Goal: Task Accomplishment & Management: Manage account settings

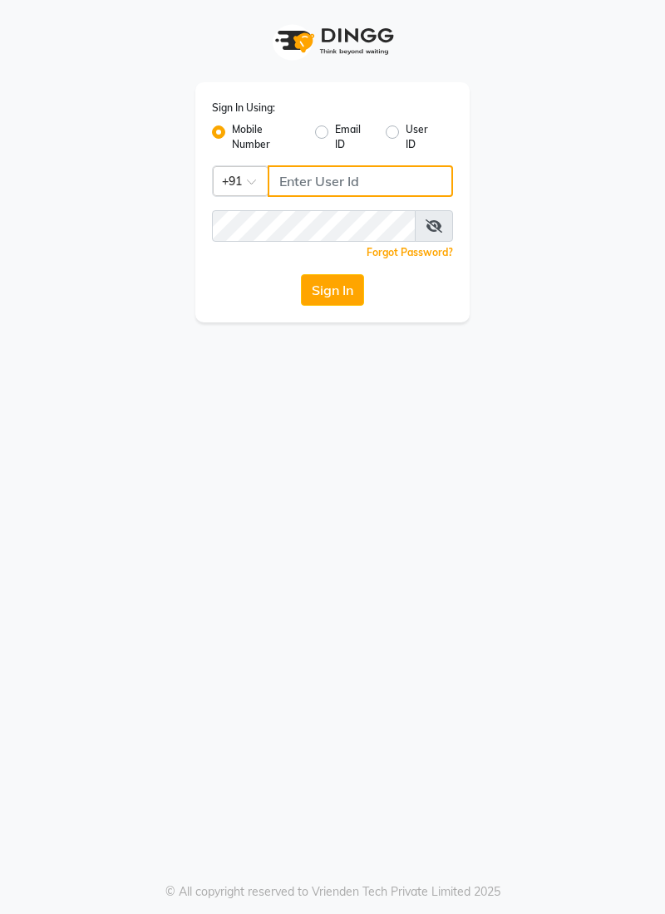
click at [357, 173] on input "Username" at bounding box center [359, 181] width 185 height 32
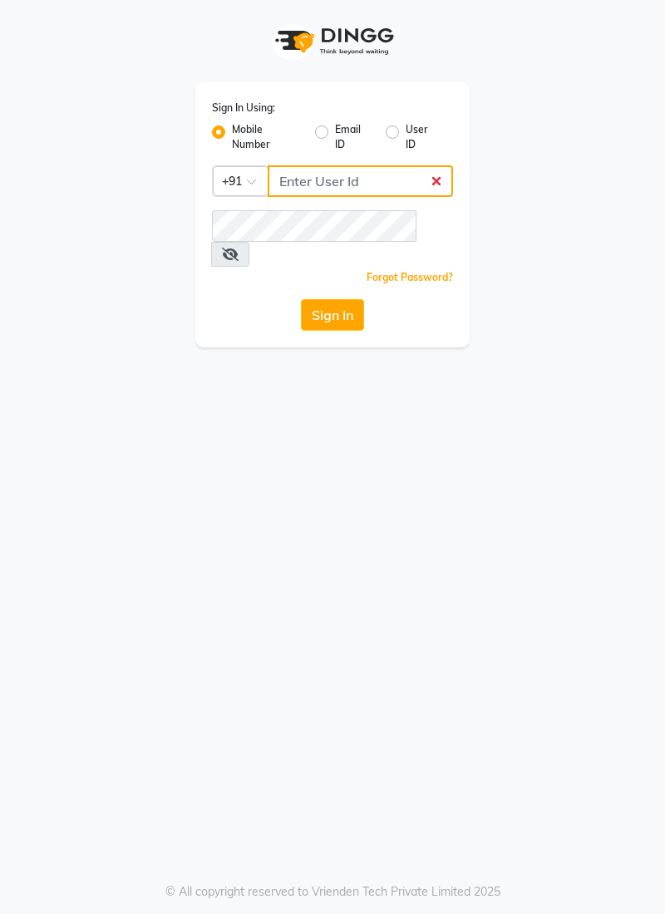
type input "9877798925"
click at [301, 299] on button "Sign In" at bounding box center [332, 315] width 63 height 32
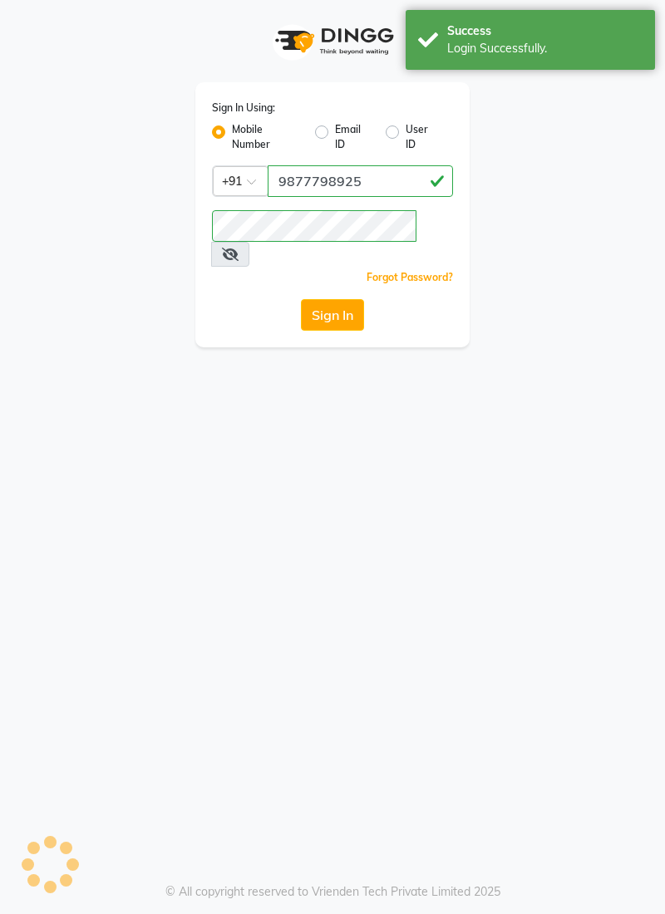
click at [346, 299] on button "Sign In" at bounding box center [332, 315] width 63 height 32
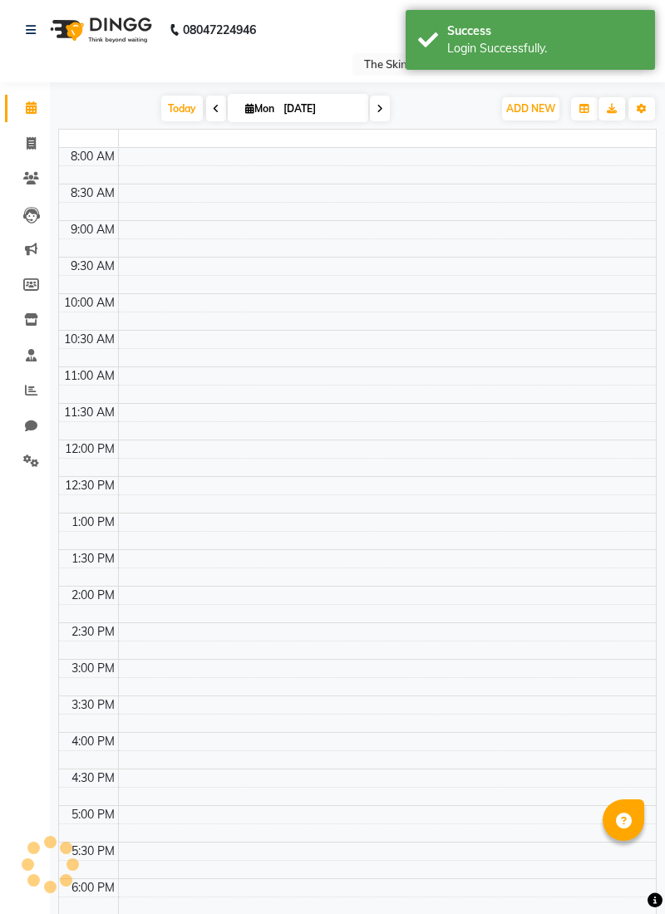
select select "en"
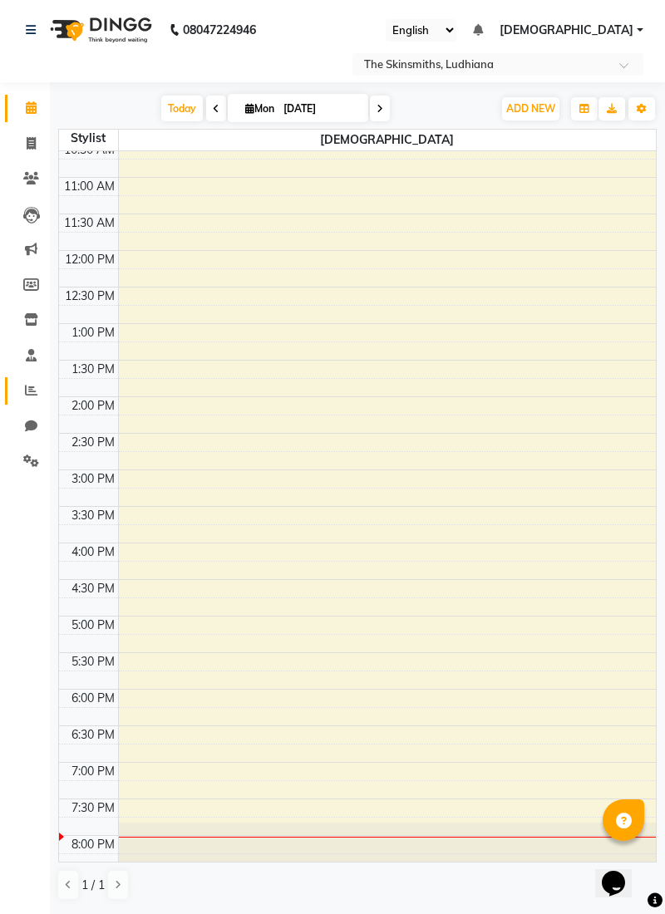
click at [41, 395] on span at bounding box center [31, 390] width 29 height 19
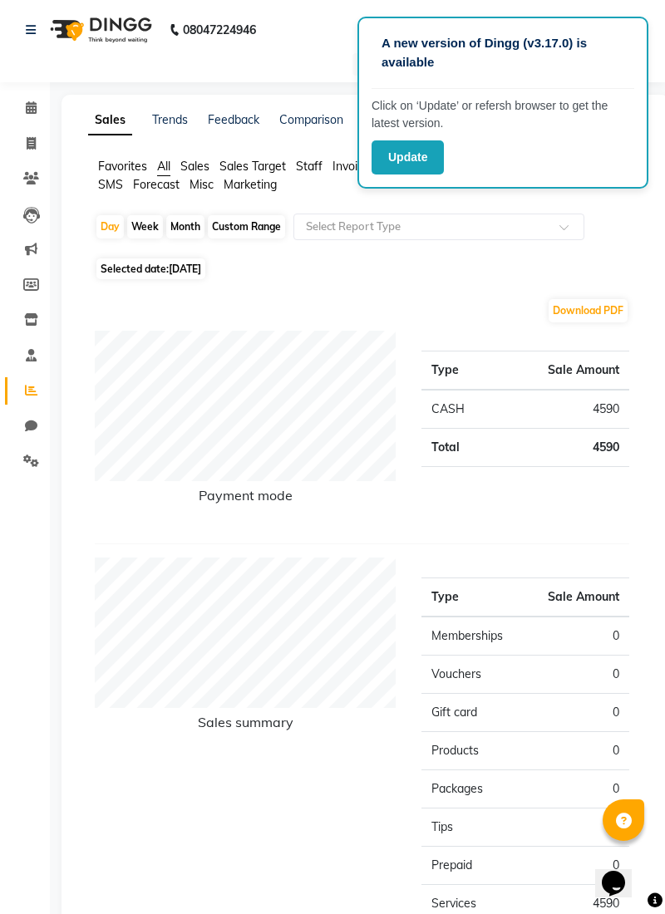
click at [189, 160] on span "Sales" at bounding box center [194, 166] width 29 height 15
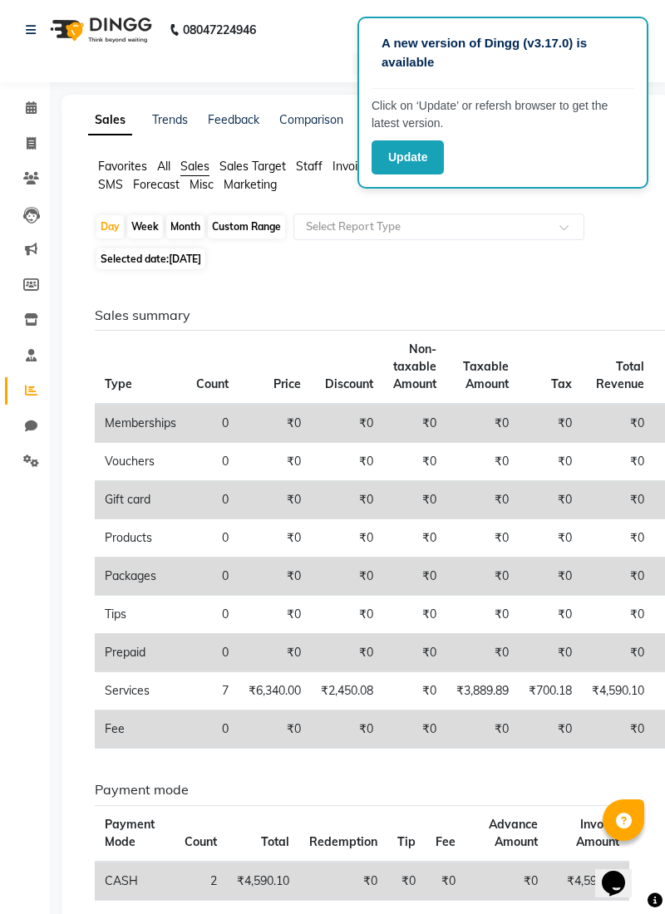
click at [168, 165] on span "All" at bounding box center [163, 166] width 13 height 15
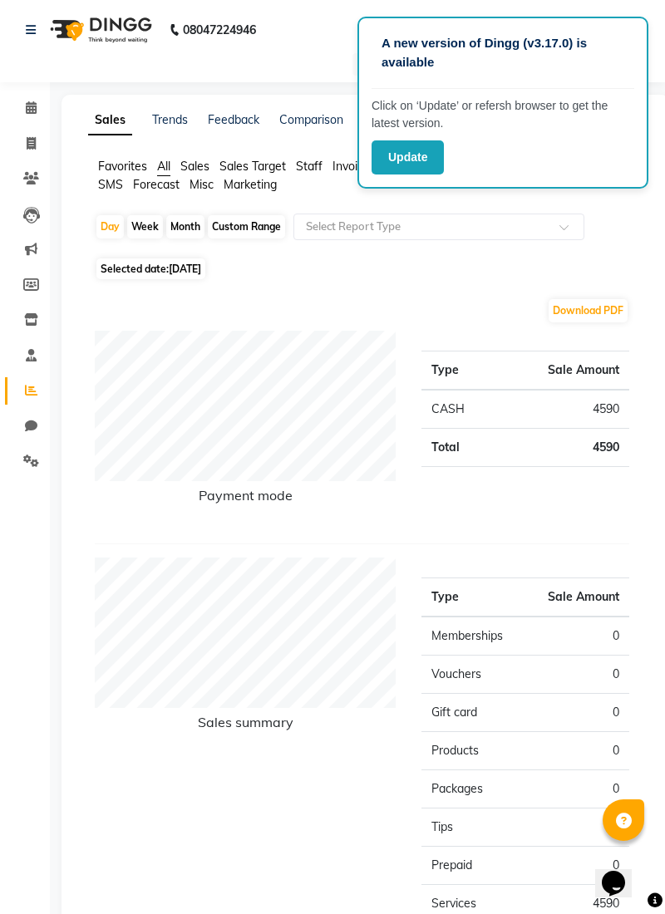
click at [204, 159] on span "Sales" at bounding box center [194, 166] width 29 height 15
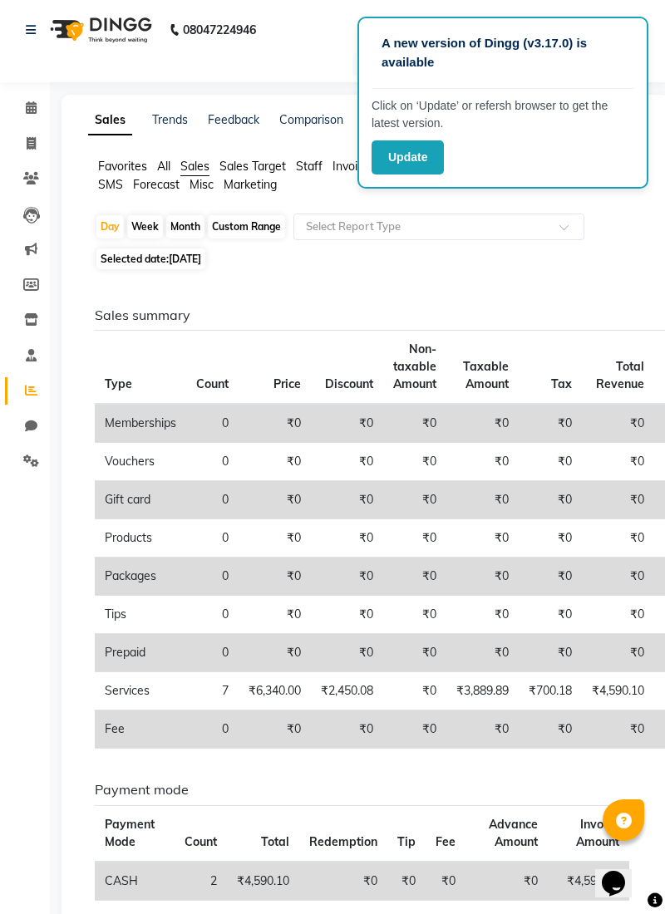
click at [253, 160] on span "Sales Target" at bounding box center [252, 166] width 66 height 15
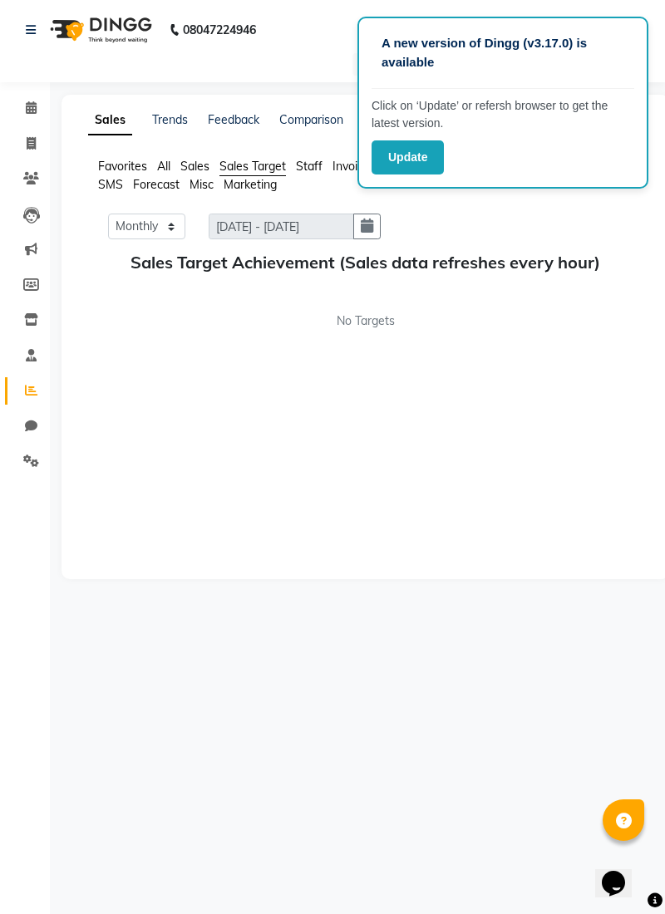
click at [318, 166] on span "Staff" at bounding box center [309, 166] width 27 height 15
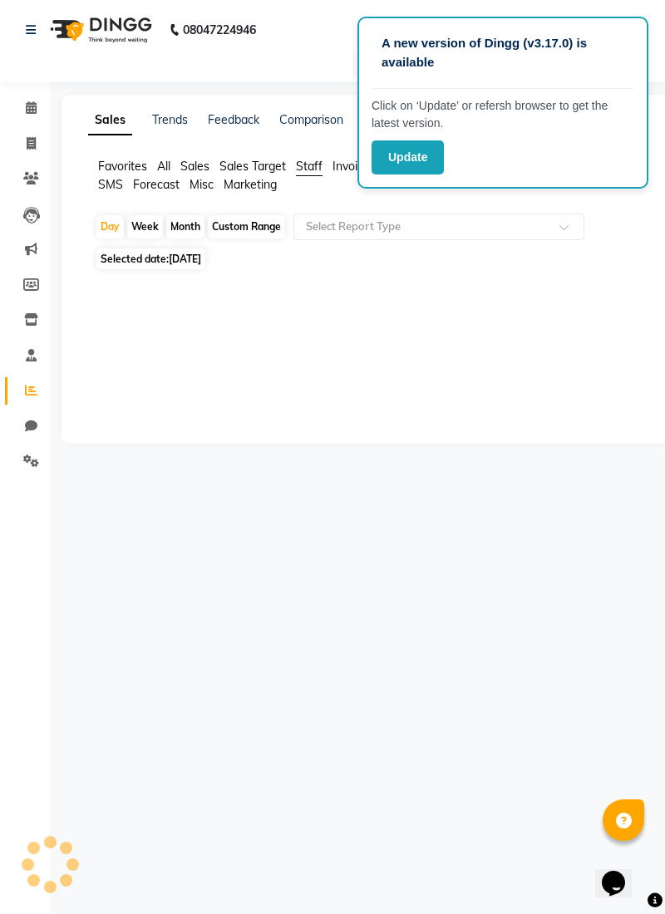
click at [249, 218] on div "Custom Range" at bounding box center [246, 226] width 77 height 23
select select "9"
select select "2025"
click at [264, 223] on div "Custom Range" at bounding box center [246, 226] width 77 height 23
select select "9"
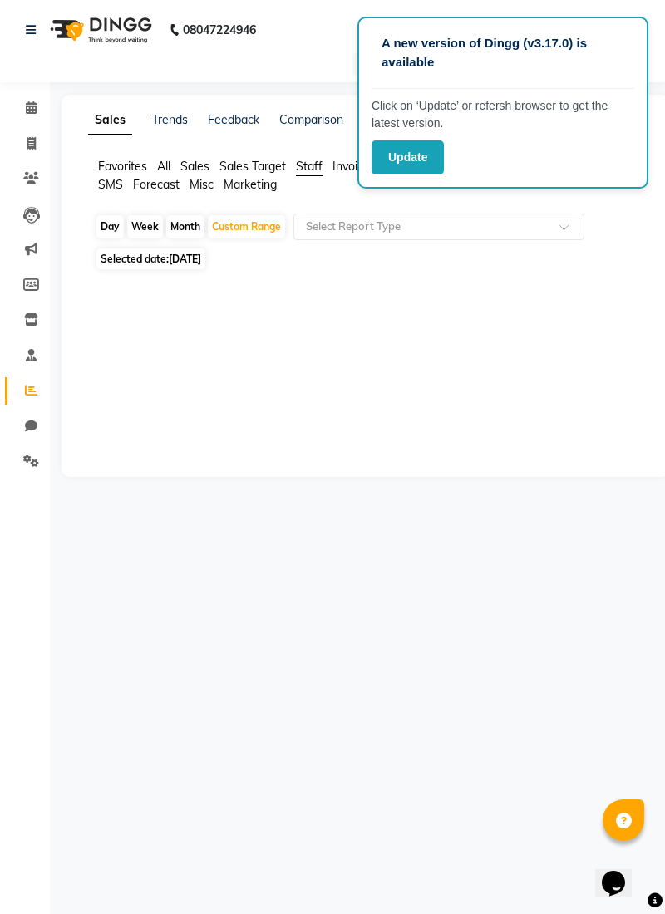
select select "2025"
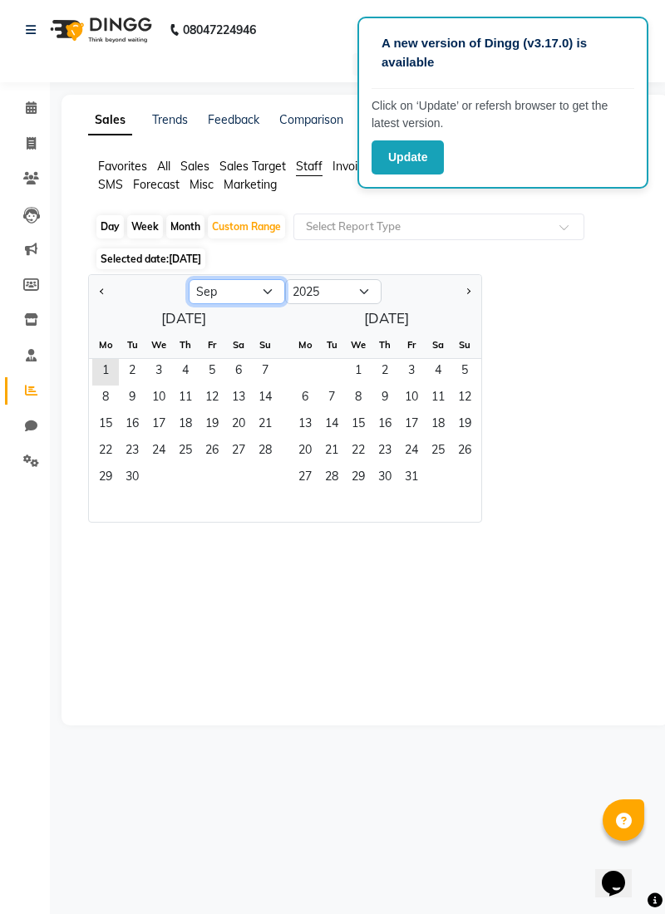
click at [269, 293] on select "Jan Feb Mar Apr May Jun Jul Aug Sep Oct Nov Dec" at bounding box center [237, 291] width 96 height 25
click at [189, 279] on select "Jan Feb Mar Apr May Jun Jul Aug Sep Oct Nov Dec" at bounding box center [237, 291] width 96 height 25
click at [267, 296] on select "Jan Feb Mar Apr May Jun Jul Aug Sep Oct Nov Dec" at bounding box center [237, 291] width 96 height 25
select select "7"
click at [189, 279] on select "Jan Feb Mar Apr May Jun Jul Aug Sep Oct Nov Dec" at bounding box center [237, 291] width 96 height 25
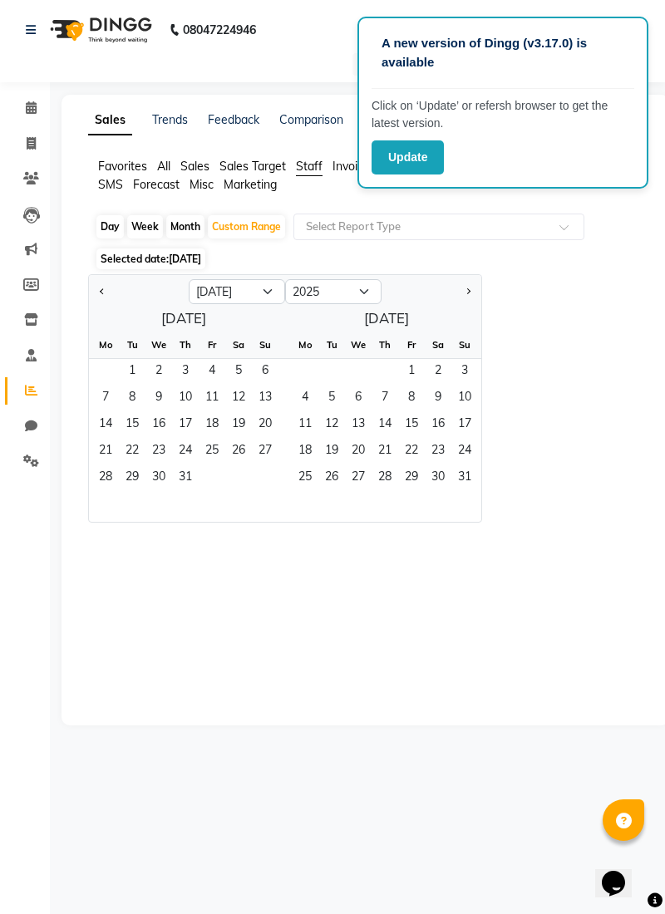
click at [128, 370] on span "1" at bounding box center [132, 372] width 27 height 27
click at [193, 483] on span "31" at bounding box center [185, 478] width 27 height 27
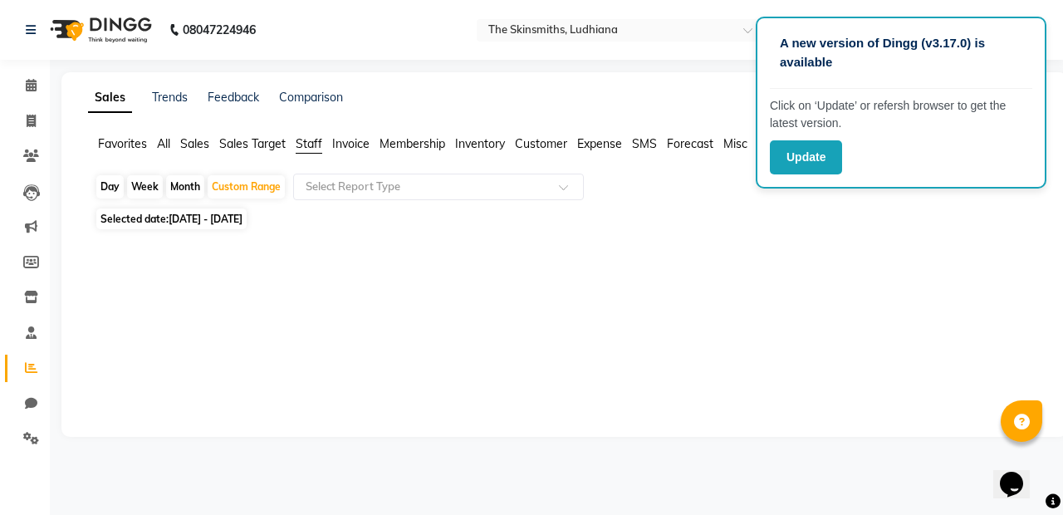
click at [560, 190] on span at bounding box center [569, 192] width 21 height 17
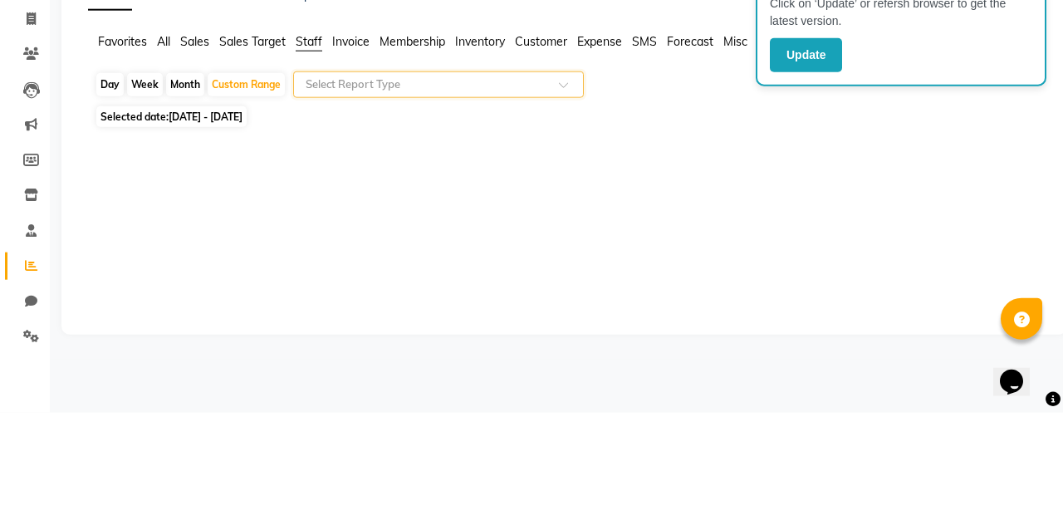
click at [574, 188] on span at bounding box center [569, 192] width 21 height 17
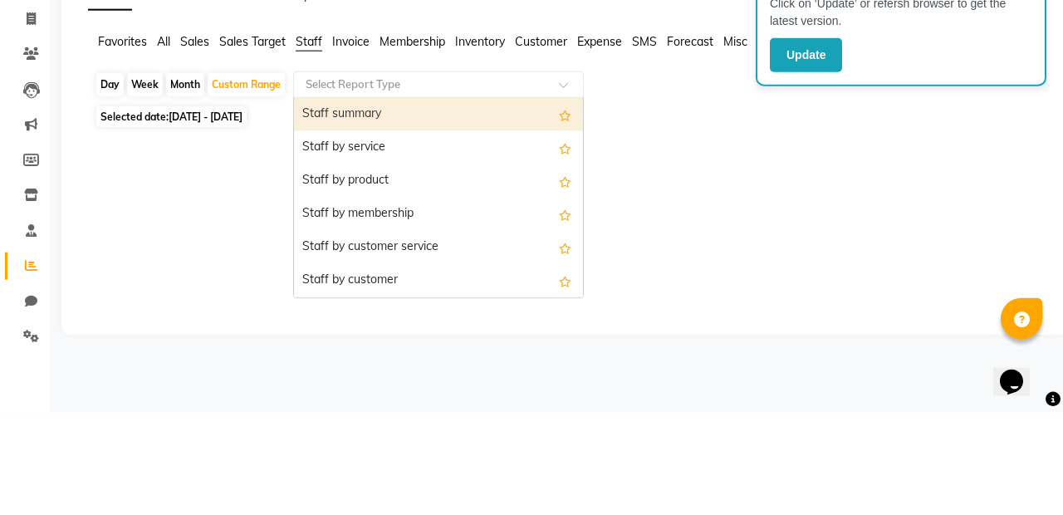
click at [467, 218] on div "Staff summary" at bounding box center [438, 216] width 289 height 33
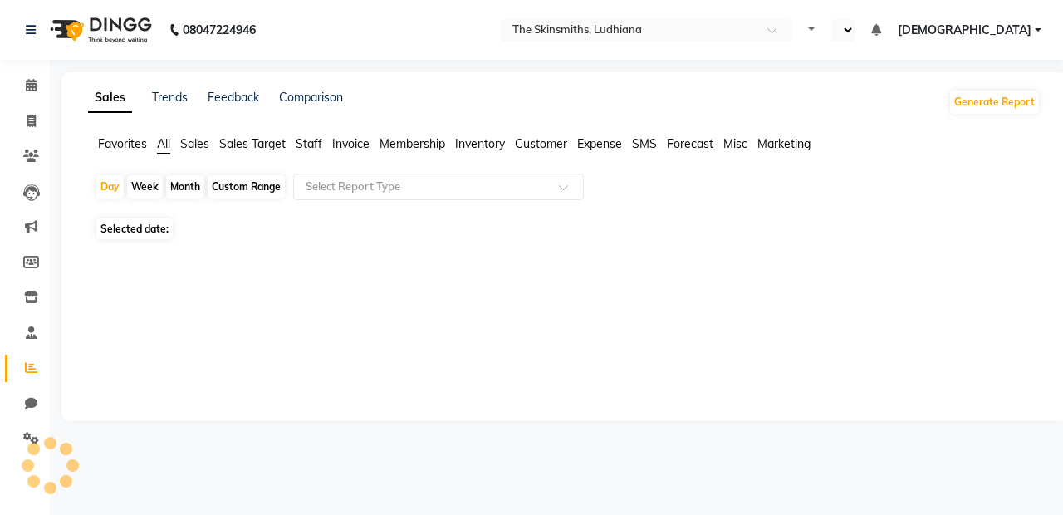
select select "en"
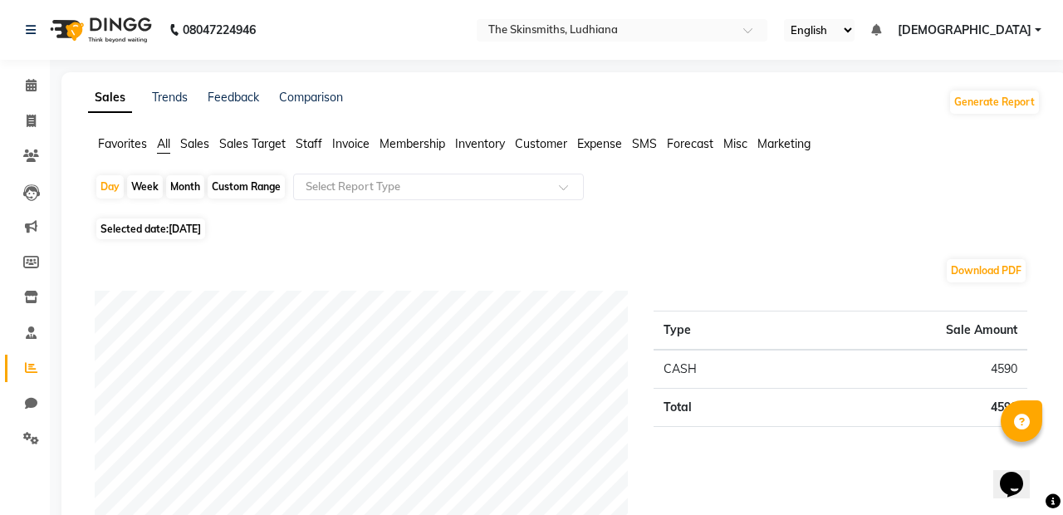
click at [313, 138] on span "Staff" at bounding box center [309, 143] width 27 height 15
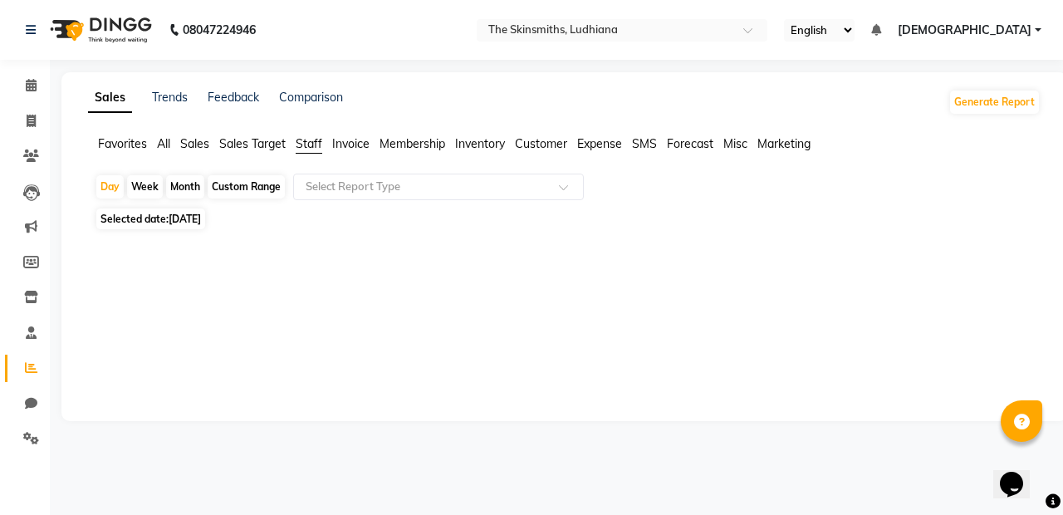
click at [250, 197] on div "Custom Range" at bounding box center [246, 186] width 77 height 23
select select "9"
select select "2025"
click at [267, 259] on div at bounding box center [560, 327] width 959 height 186
click at [267, 187] on div "Custom Range" at bounding box center [246, 186] width 77 height 23
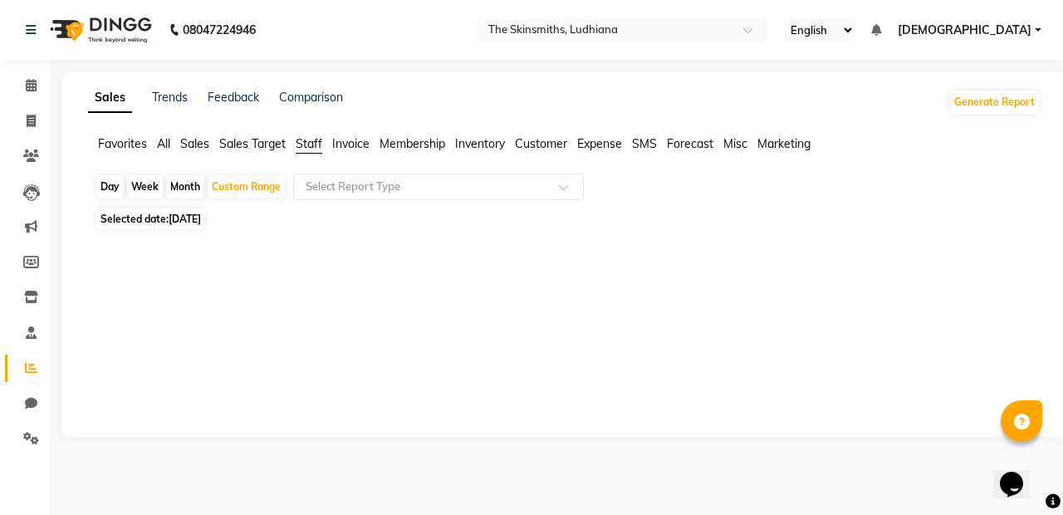
select select "9"
select select "2025"
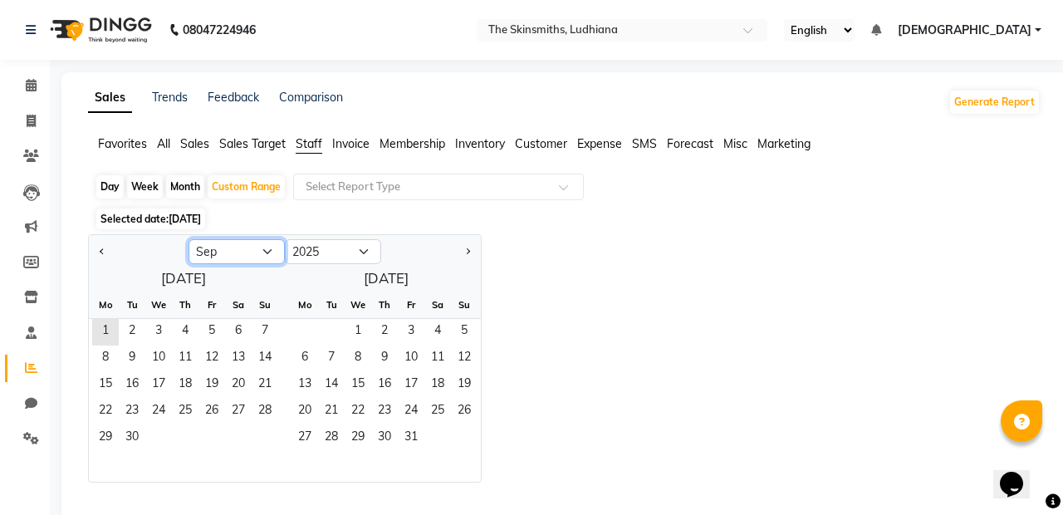
click at [264, 251] on select "Jan Feb Mar Apr May Jun Jul Aug Sep Oct Nov Dec" at bounding box center [237, 251] width 96 height 25
select select "7"
click at [189, 239] on select "Jan Feb Mar Apr May Jun Jul Aug Sep Oct Nov Dec" at bounding box center [237, 251] width 96 height 25
click at [121, 328] on span "1" at bounding box center [132, 332] width 27 height 27
click at [186, 443] on span "31" at bounding box center [185, 438] width 27 height 27
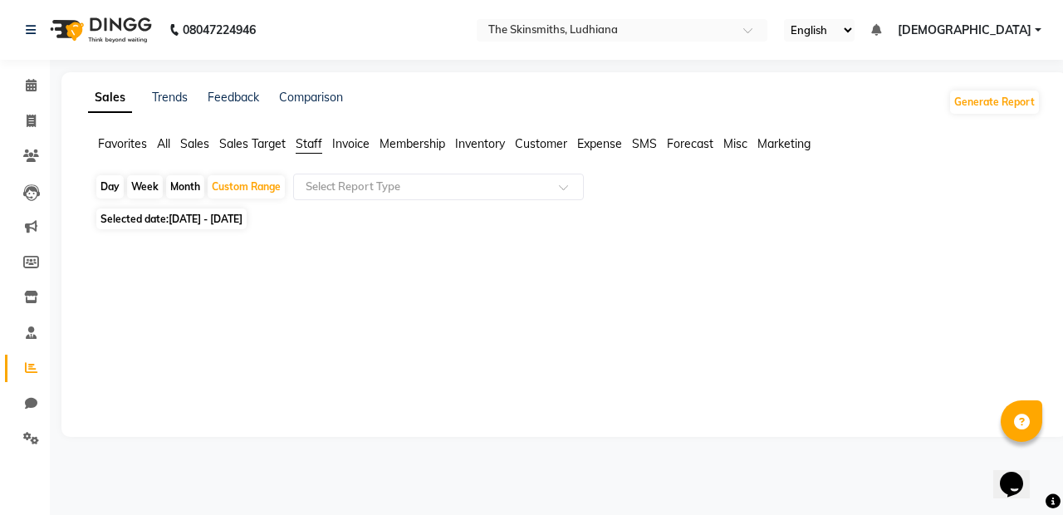
click at [412, 179] on input "text" at bounding box center [421, 187] width 239 height 17
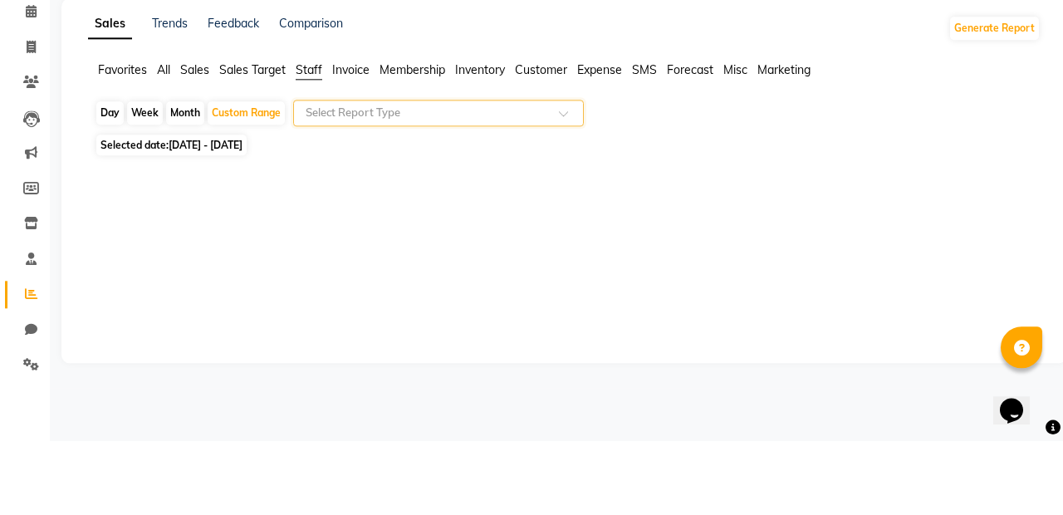
click at [512, 189] on input "text" at bounding box center [421, 187] width 239 height 17
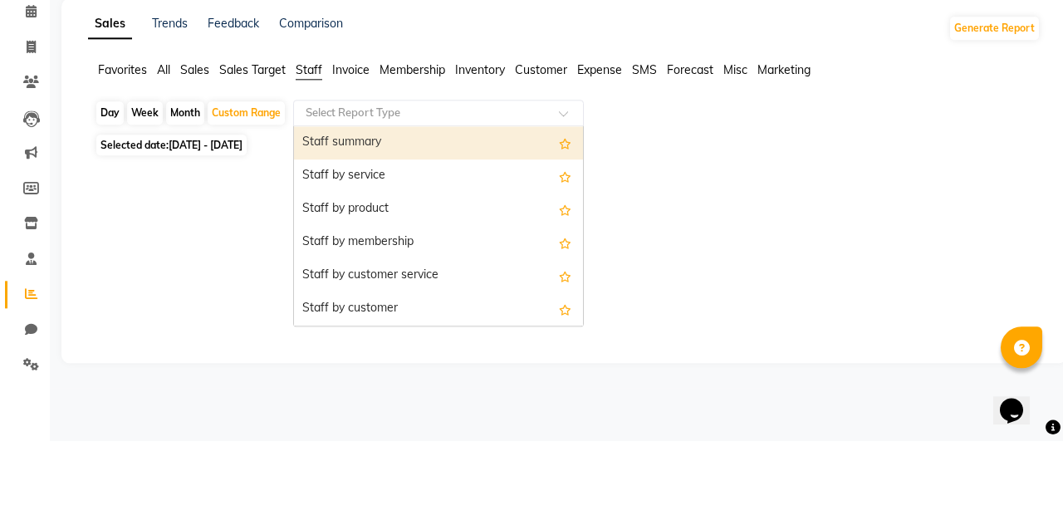
click at [488, 227] on div "Staff summary" at bounding box center [438, 216] width 289 height 33
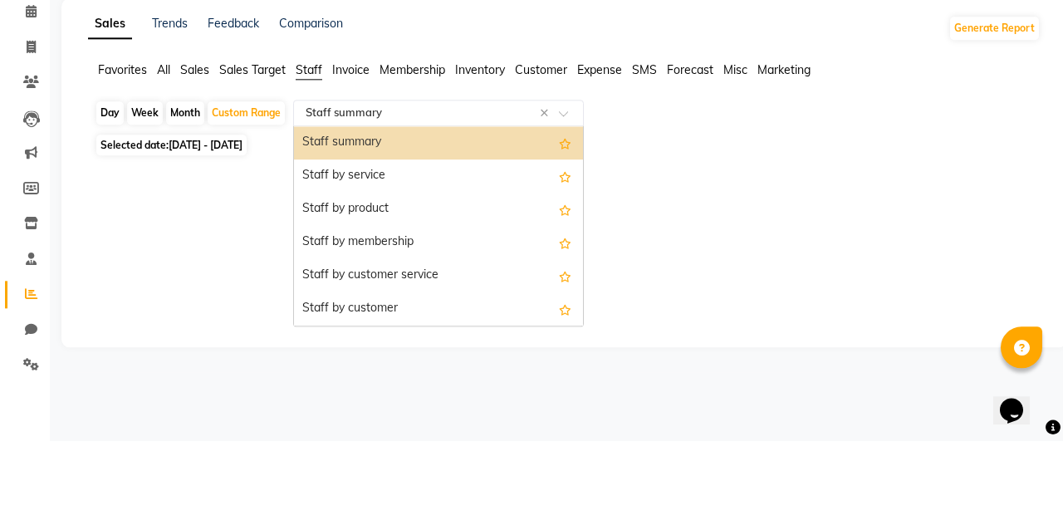
click at [374, 208] on div "Staff summary" at bounding box center [438, 216] width 289 height 33
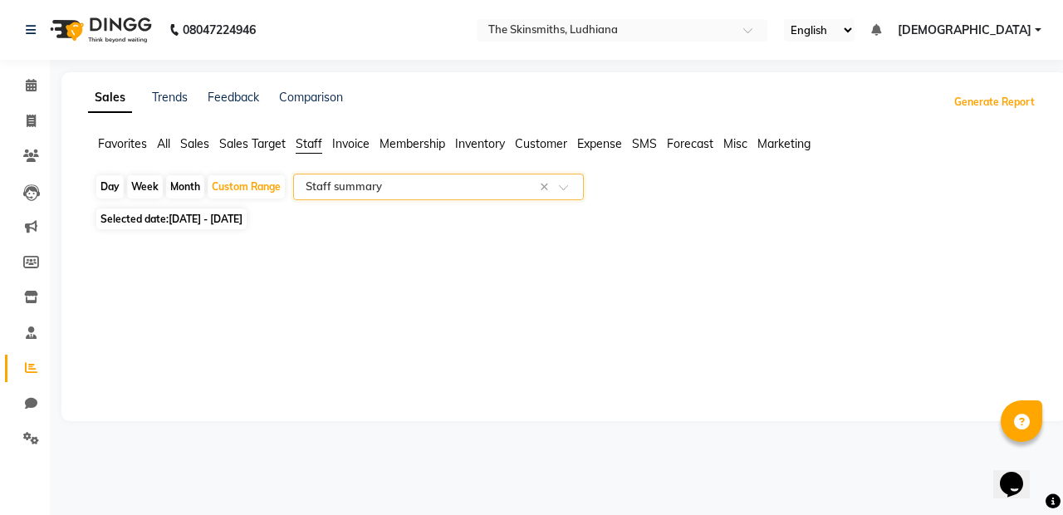
click at [994, 106] on button "Generate Report" at bounding box center [994, 102] width 89 height 23
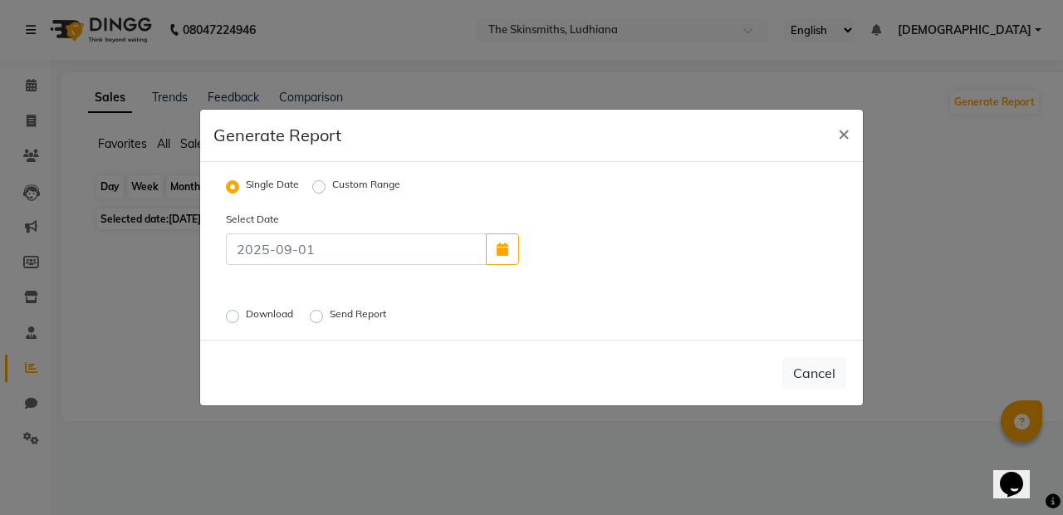
click at [842, 145] on span "×" at bounding box center [844, 132] width 12 height 25
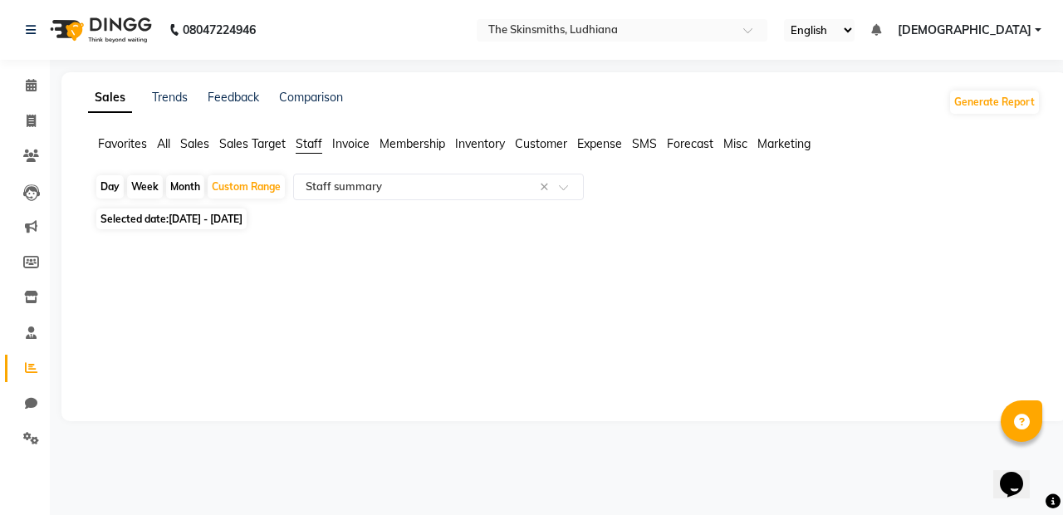
click at [580, 194] on span at bounding box center [569, 192] width 21 height 17
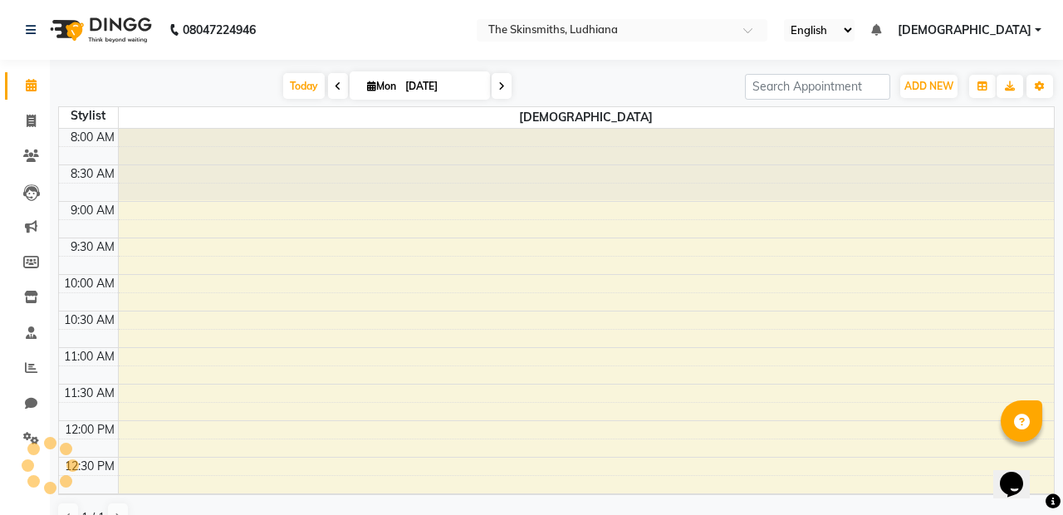
click at [1028, 32] on span "[DEMOGRAPHIC_DATA]" at bounding box center [965, 30] width 134 height 17
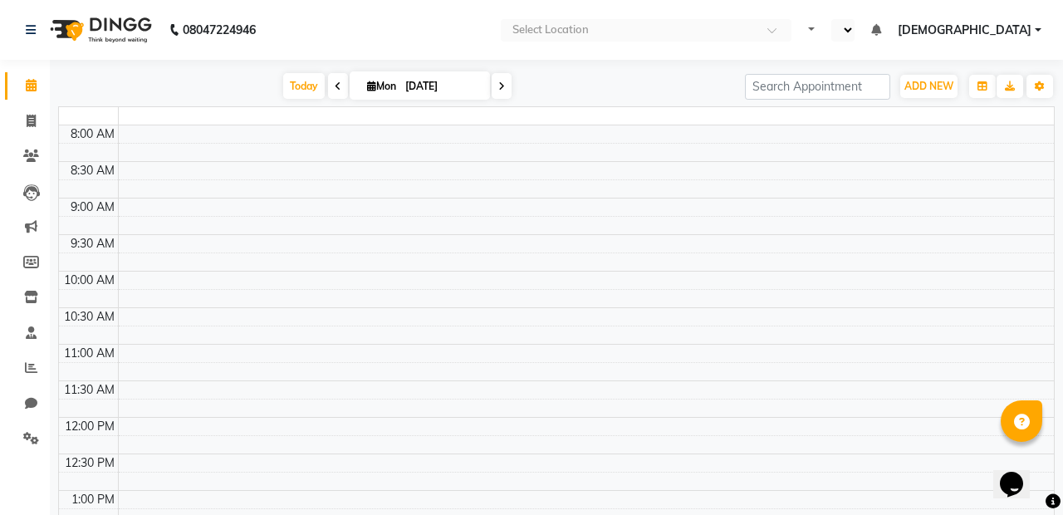
select select "en"
click at [604, 134] on td at bounding box center [586, 134] width 936 height 18
select select "en"
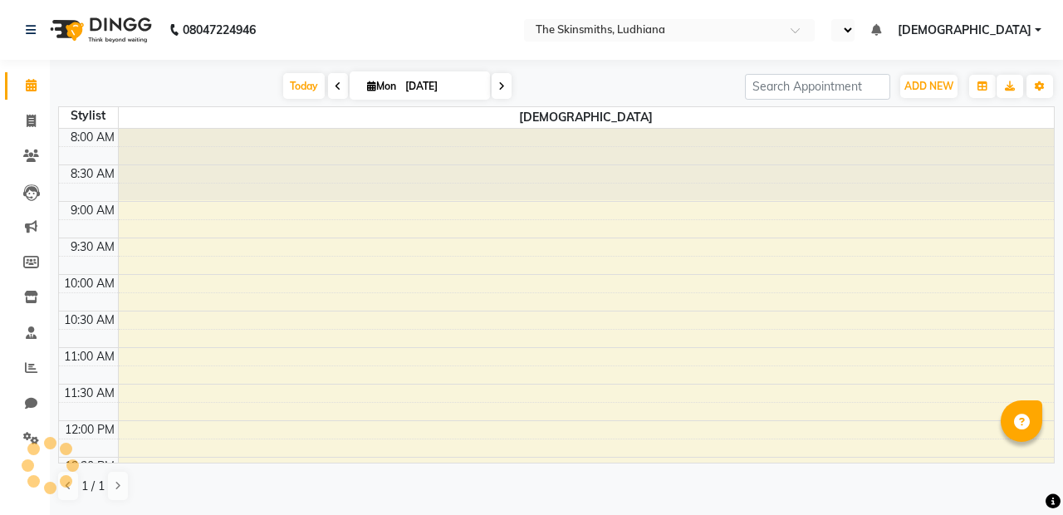
select select "en"
click at [1033, 34] on link "[DEMOGRAPHIC_DATA]" at bounding box center [970, 30] width 144 height 17
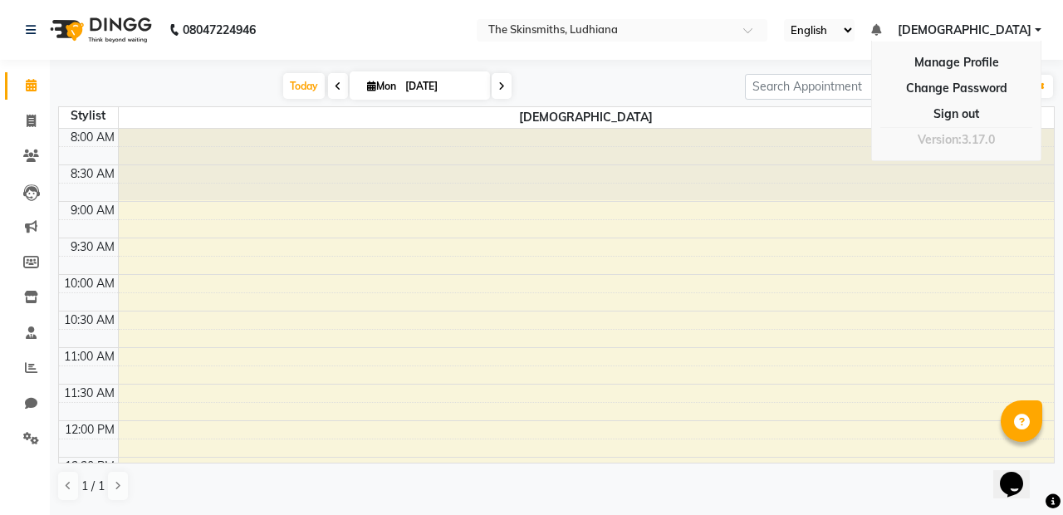
click at [974, 114] on link "Sign out" at bounding box center [957, 114] width 152 height 26
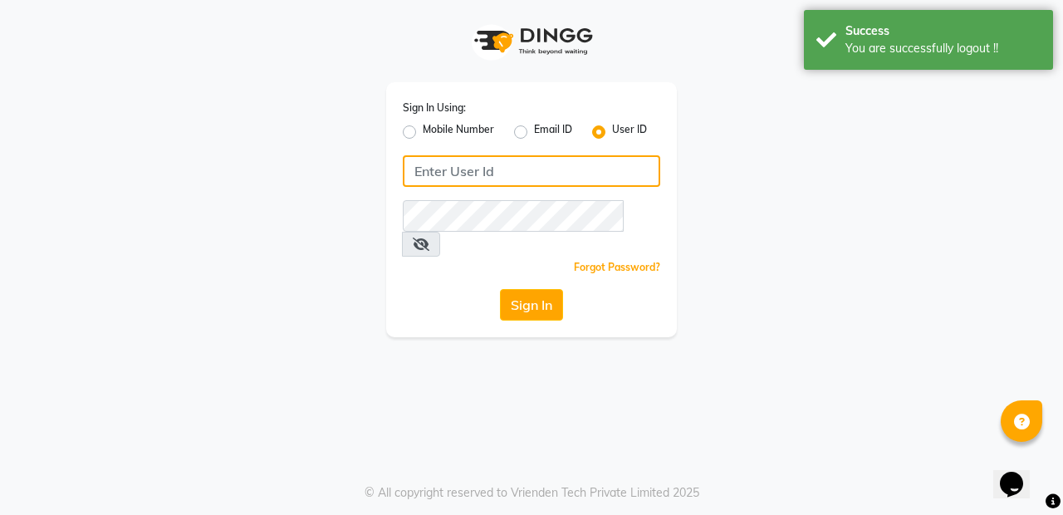
click at [595, 170] on input "Username" at bounding box center [532, 171] width 258 height 32
type input "Skinsmiths@123"
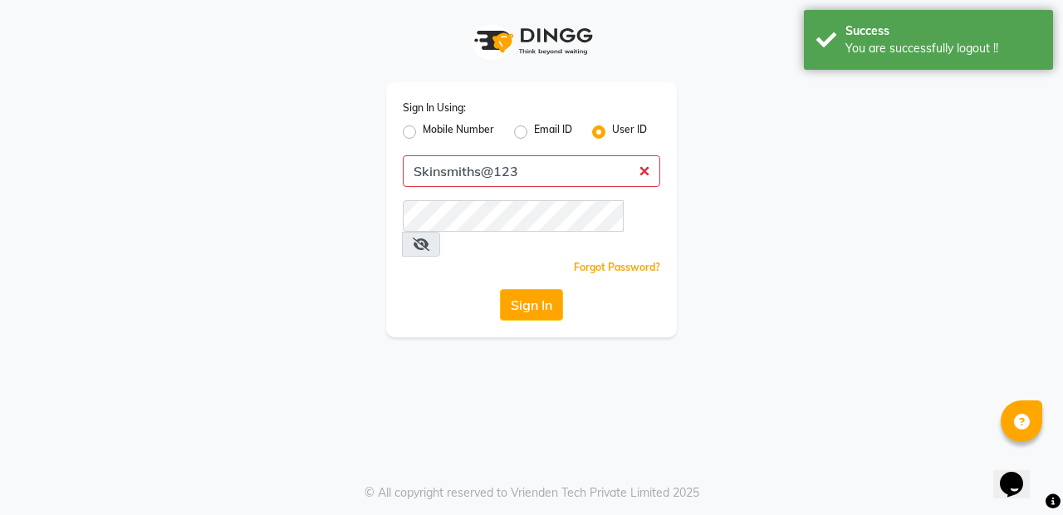
click at [500, 289] on button "Sign In" at bounding box center [531, 305] width 63 height 32
